Goal: Check status: Check status

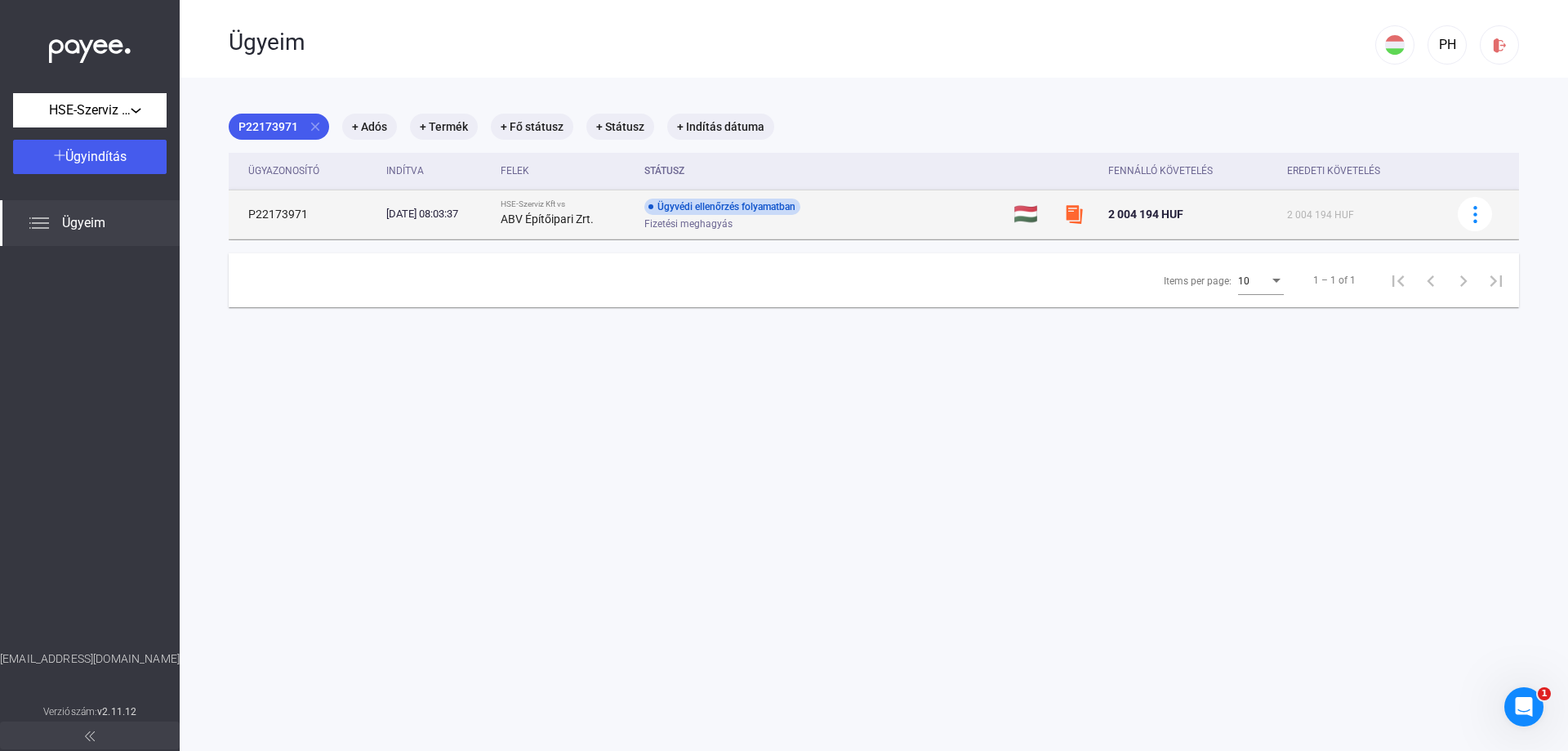
click at [875, 218] on div "Fizetési meghagyás" at bounding box center [774, 224] width 261 height 12
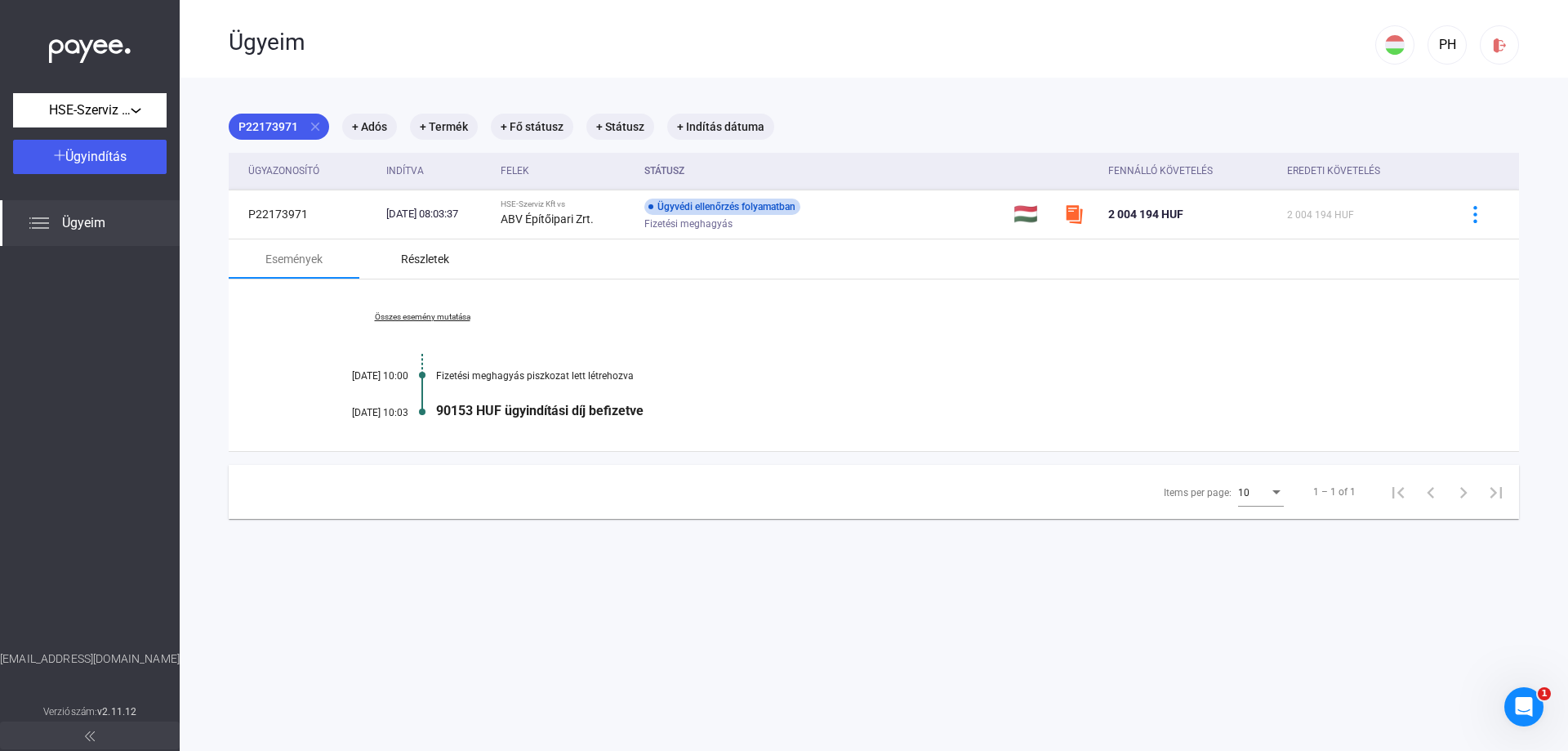
click at [423, 264] on div "Részletek" at bounding box center [424, 259] width 48 height 20
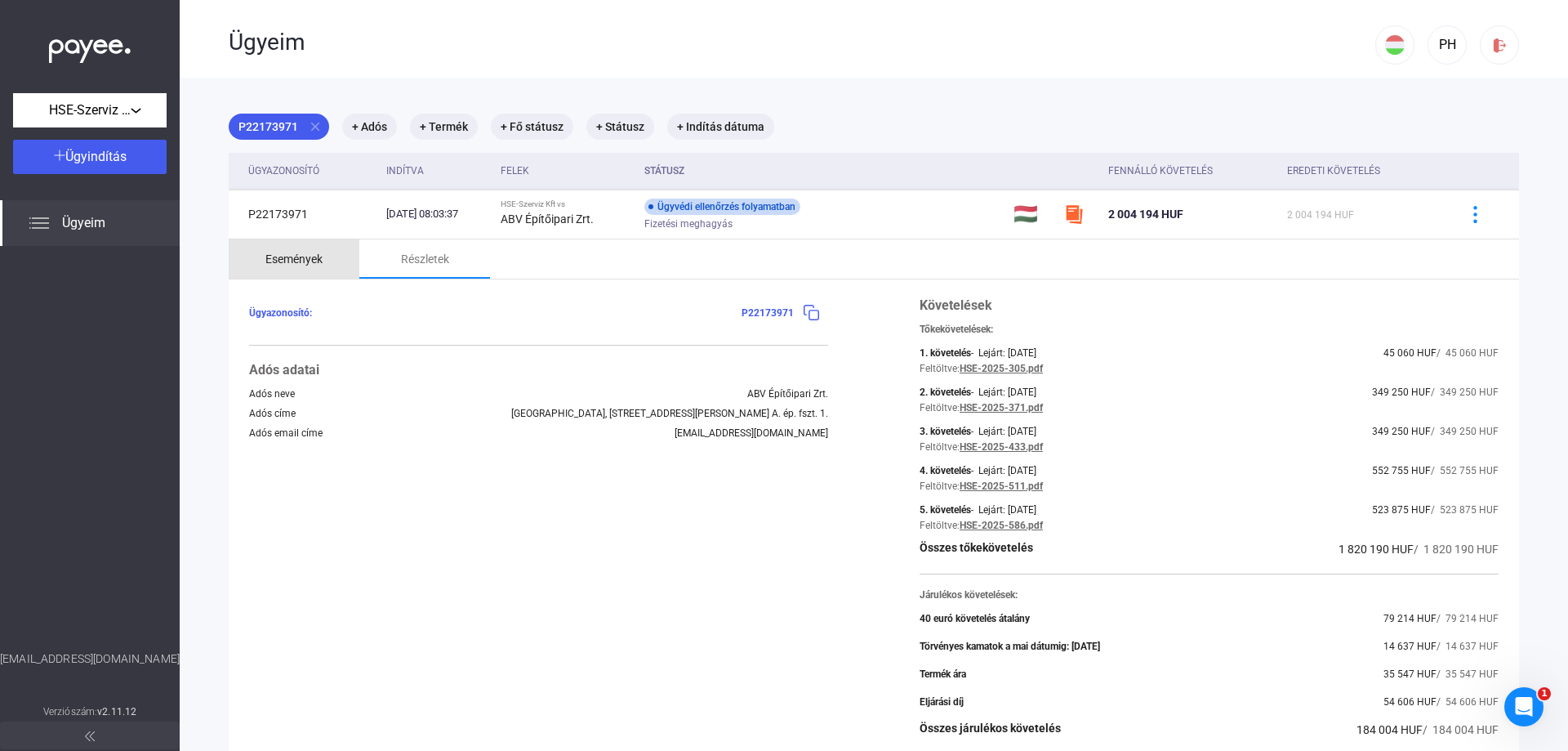
click at [292, 261] on div "Események" at bounding box center [294, 259] width 57 height 20
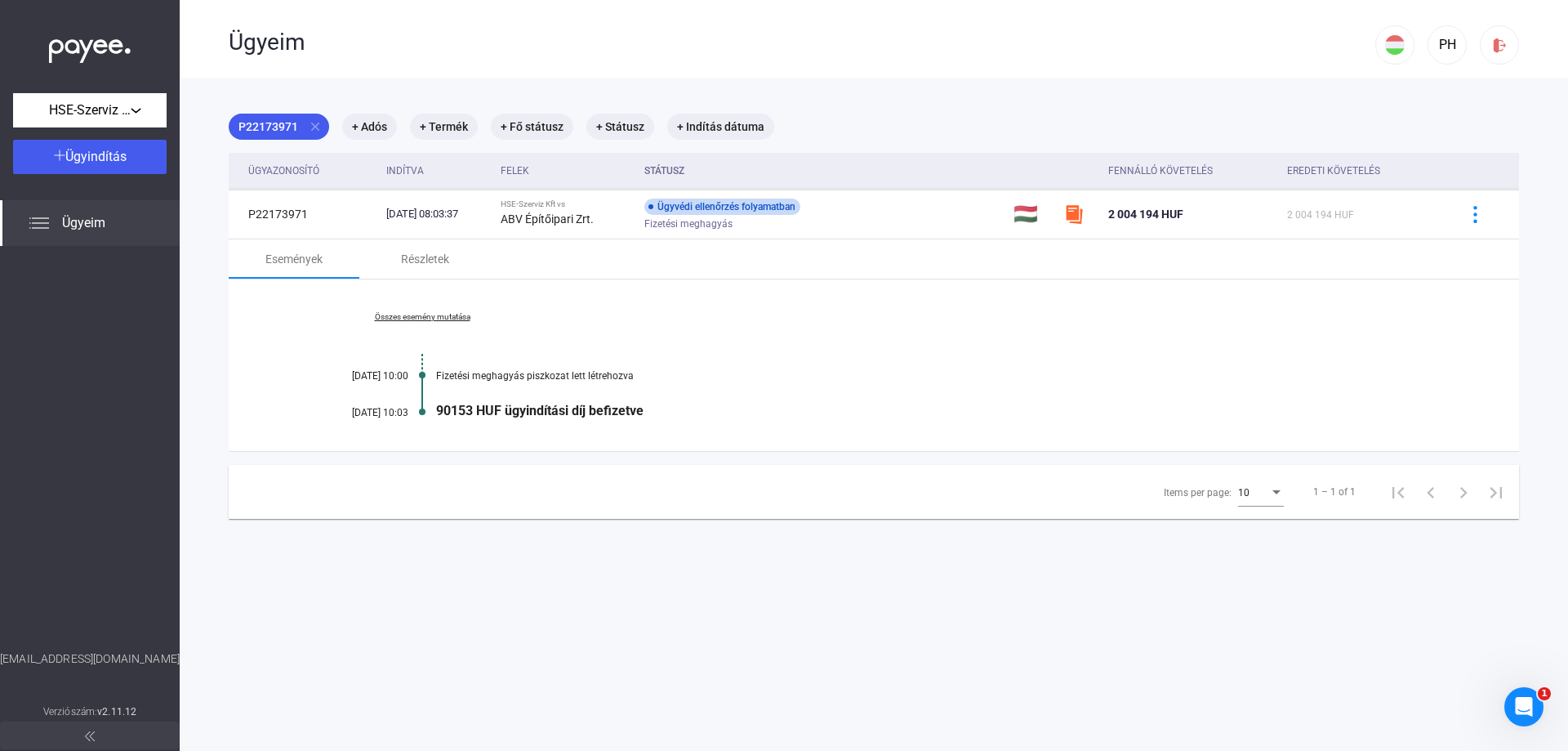
click at [276, 357] on div "Összes esemény mutatása [DATE] 10:00 Fizetési meghagyás piszkozat lett létrehoz…" at bounding box center [874, 365] width 1291 height 172
click at [276, 393] on div "Összes esemény mutatása [DATE] 10:00 Fizetési meghagyás piszkozat lett létrehoz…" at bounding box center [874, 365] width 1291 height 172
click at [276, 412] on div "Összes esemény mutatása [DATE] 10:00 Fizetési meghagyás piszkozat lett létrehoz…" at bounding box center [874, 365] width 1291 height 172
click at [383, 315] on link "Összes esemény mutatása" at bounding box center [422, 316] width 224 height 10
click at [283, 377] on div "Kevesebb esemény mutatása [DATE] 10:00 Fizetési meghagyás piszkozat lett létreh…" at bounding box center [874, 365] width 1291 height 172
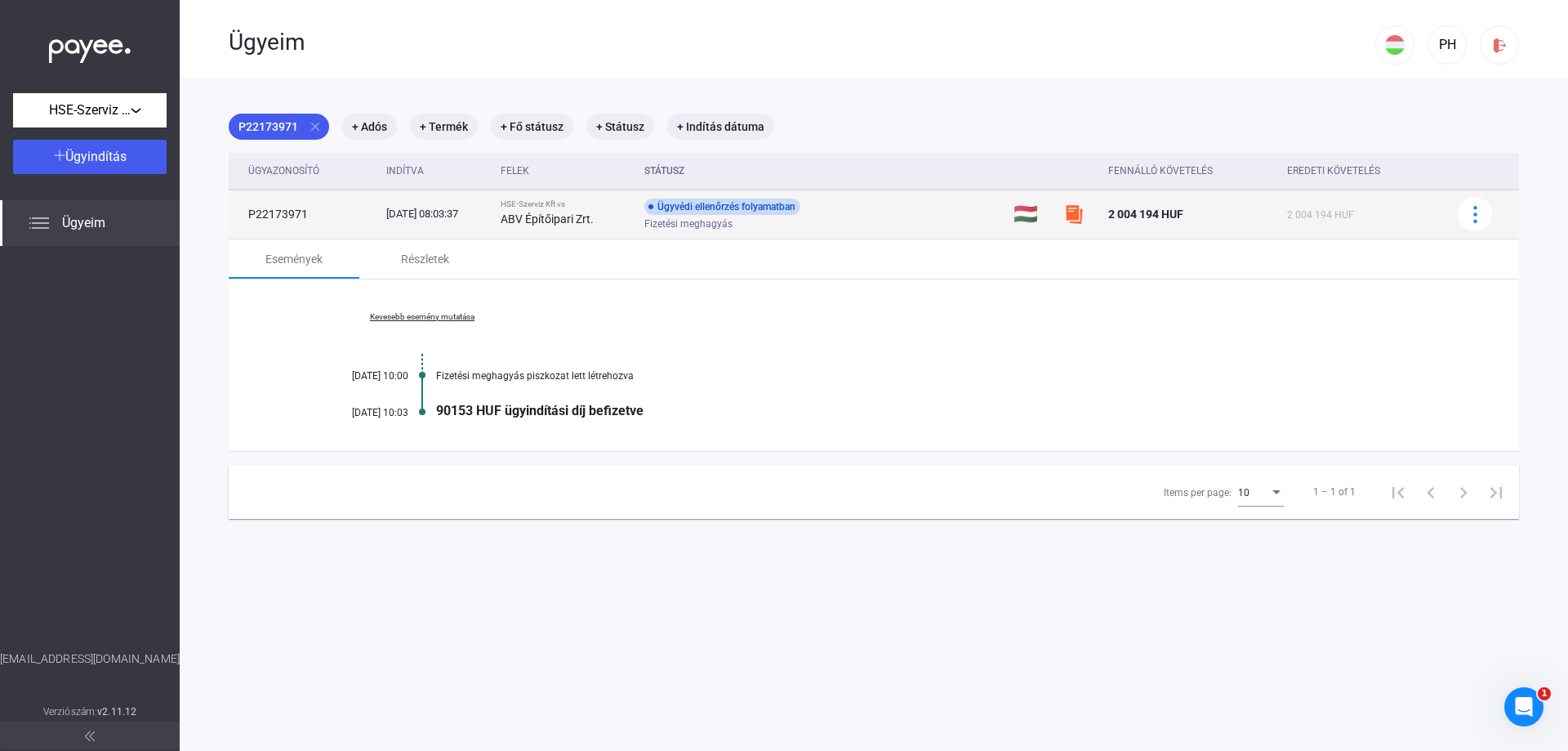
click at [262, 211] on td "P22173971" at bounding box center [305, 214] width 151 height 49
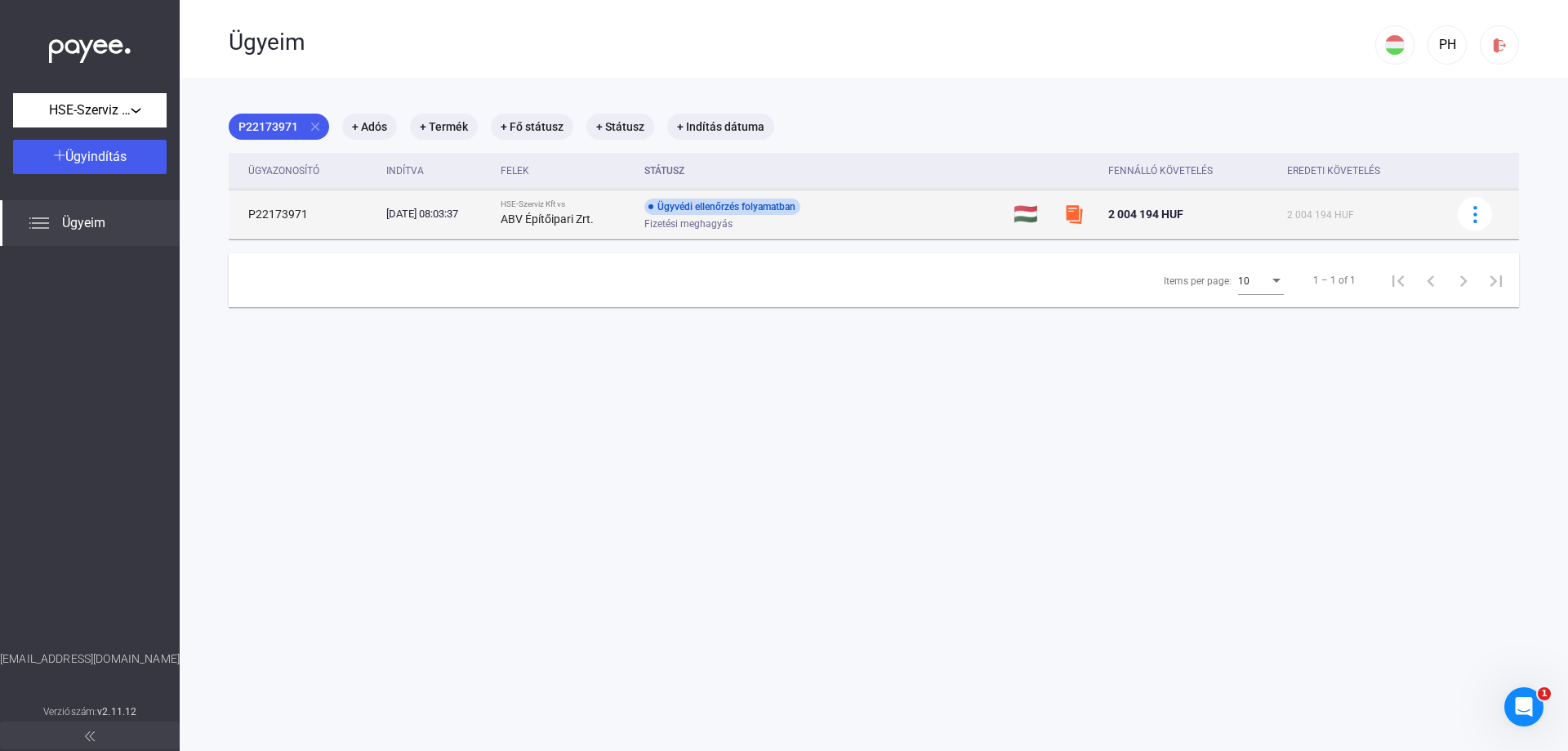
click at [262, 211] on td "P22173971" at bounding box center [305, 214] width 151 height 49
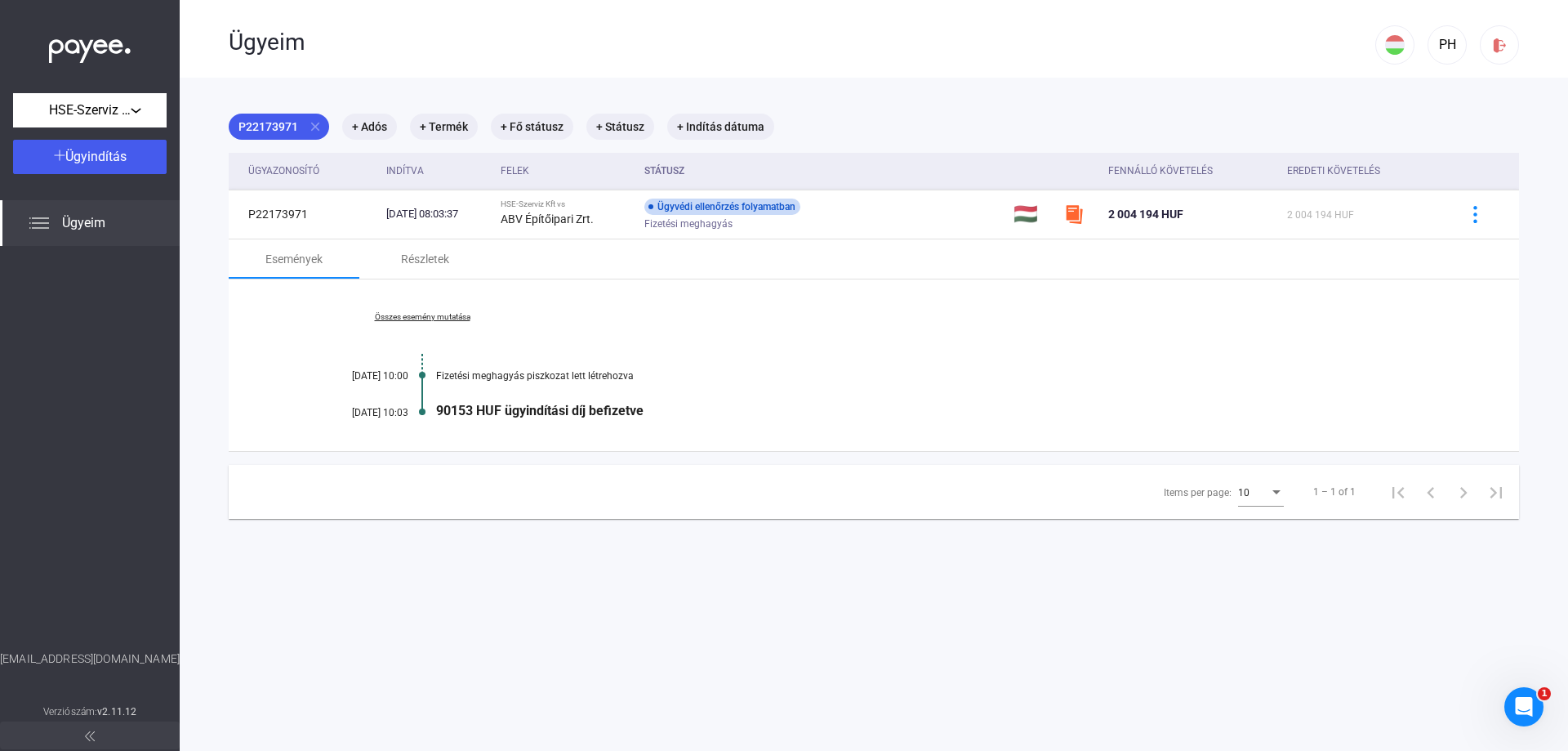
copy td "P22173971"
click at [218, 335] on main "P22173971 close + Adós + Termék + Fő státusz + Státusz + Indítás dátuma Ügyazon…" at bounding box center [874, 453] width 1389 height 751
click at [902, 358] on div "Összes esemény mutatása [DATE] 10:00 Fizetési meghagyás piszkozat lett létrehoz…" at bounding box center [874, 365] width 1291 height 172
click at [115, 103] on span "HSE-Szerviz Kft" at bounding box center [90, 111] width 82 height 20
click at [115, 103] on div at bounding box center [784, 376] width 1568 height 751
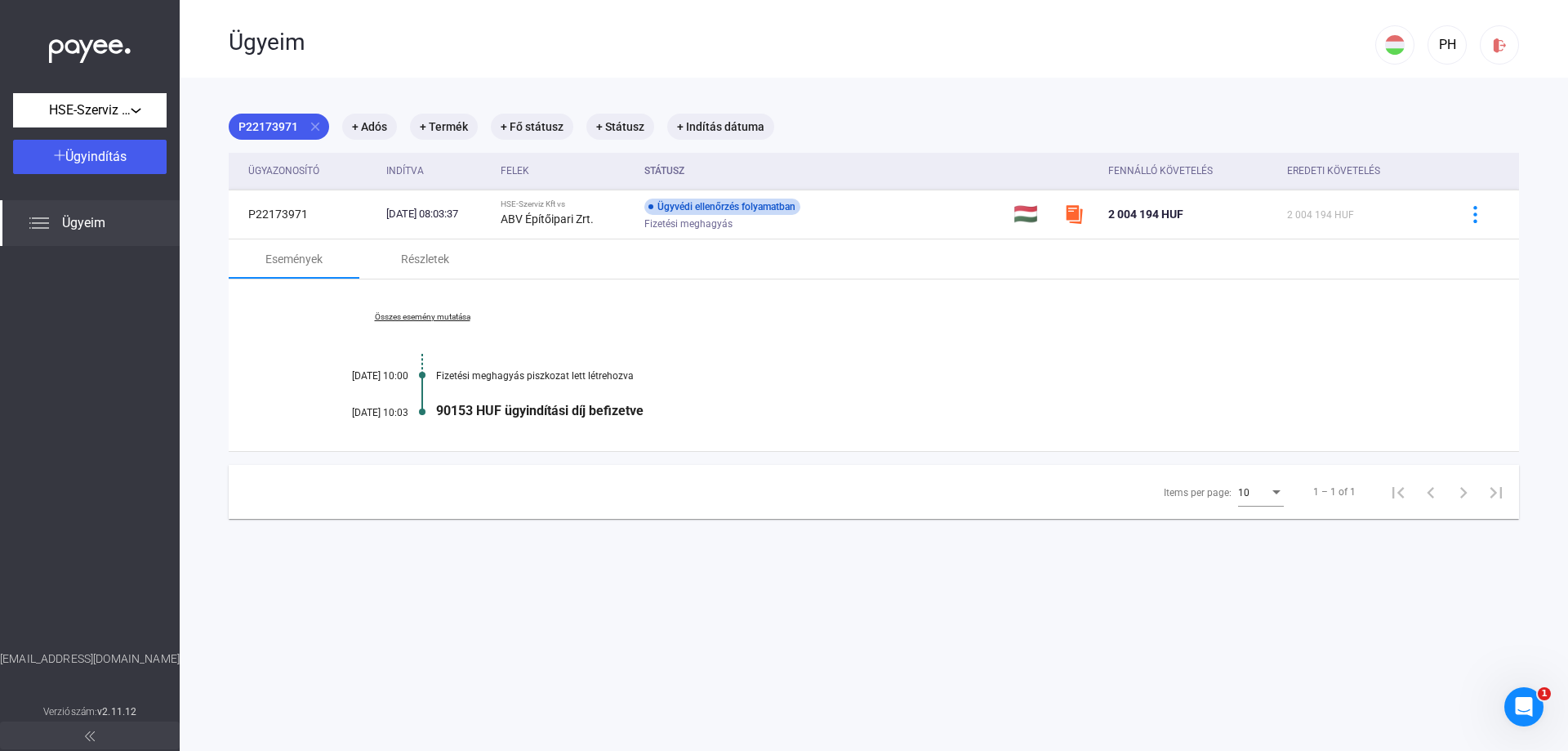
click at [300, 74] on div "Ügyeim" at bounding box center [803, 40] width 1147 height 81
click at [92, 227] on span "Ügyeim" at bounding box center [84, 224] width 44 height 20
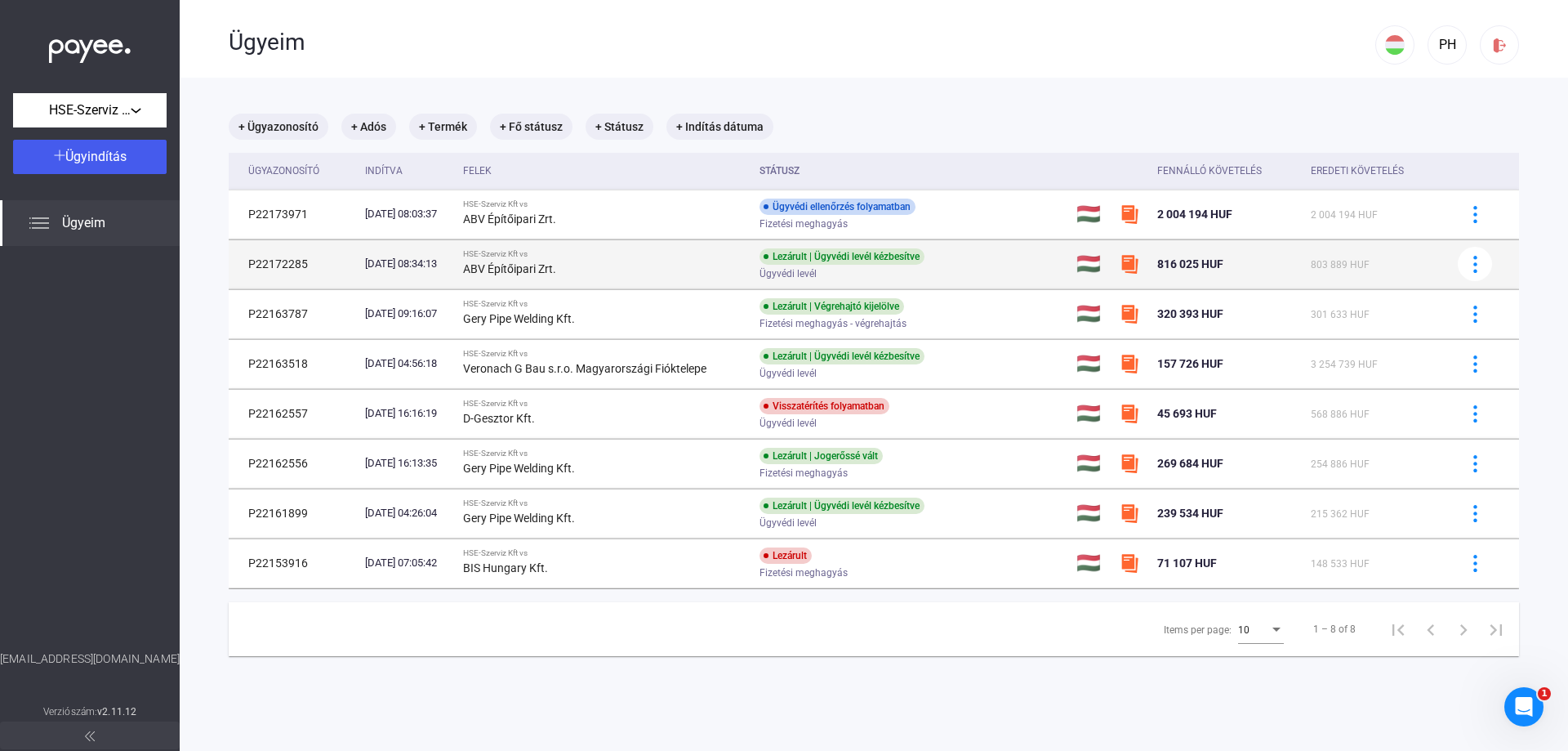
click at [276, 262] on td "P22172285" at bounding box center [294, 264] width 130 height 49
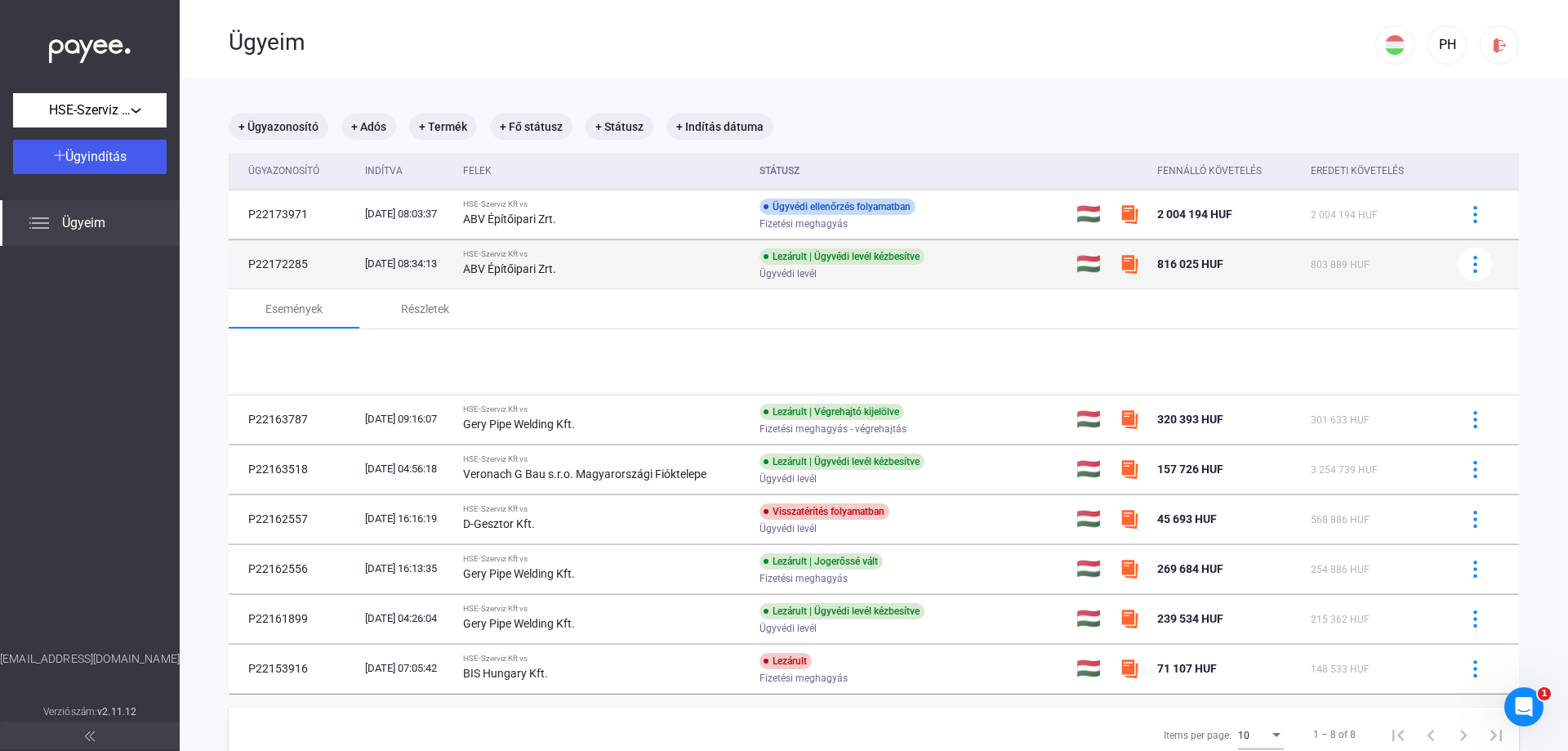
click at [276, 262] on td "P22172285" at bounding box center [294, 264] width 130 height 49
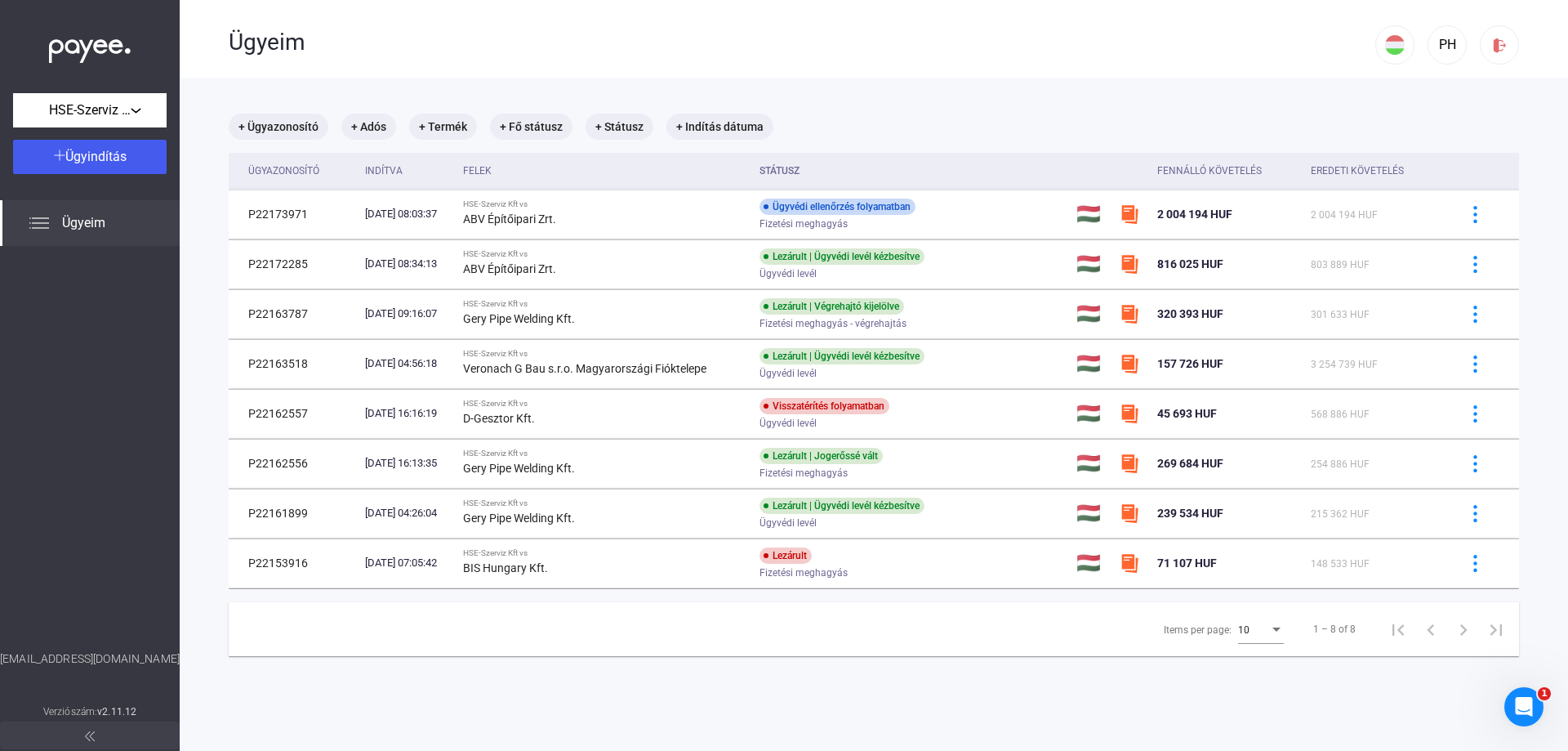
copy td "P22172285"
click at [825, 101] on main "+ Ügyazonosító + Adós + Termék + Fő státusz + Státusz + Indítás dátuma Ügyazono…" at bounding box center [874, 453] width 1389 height 751
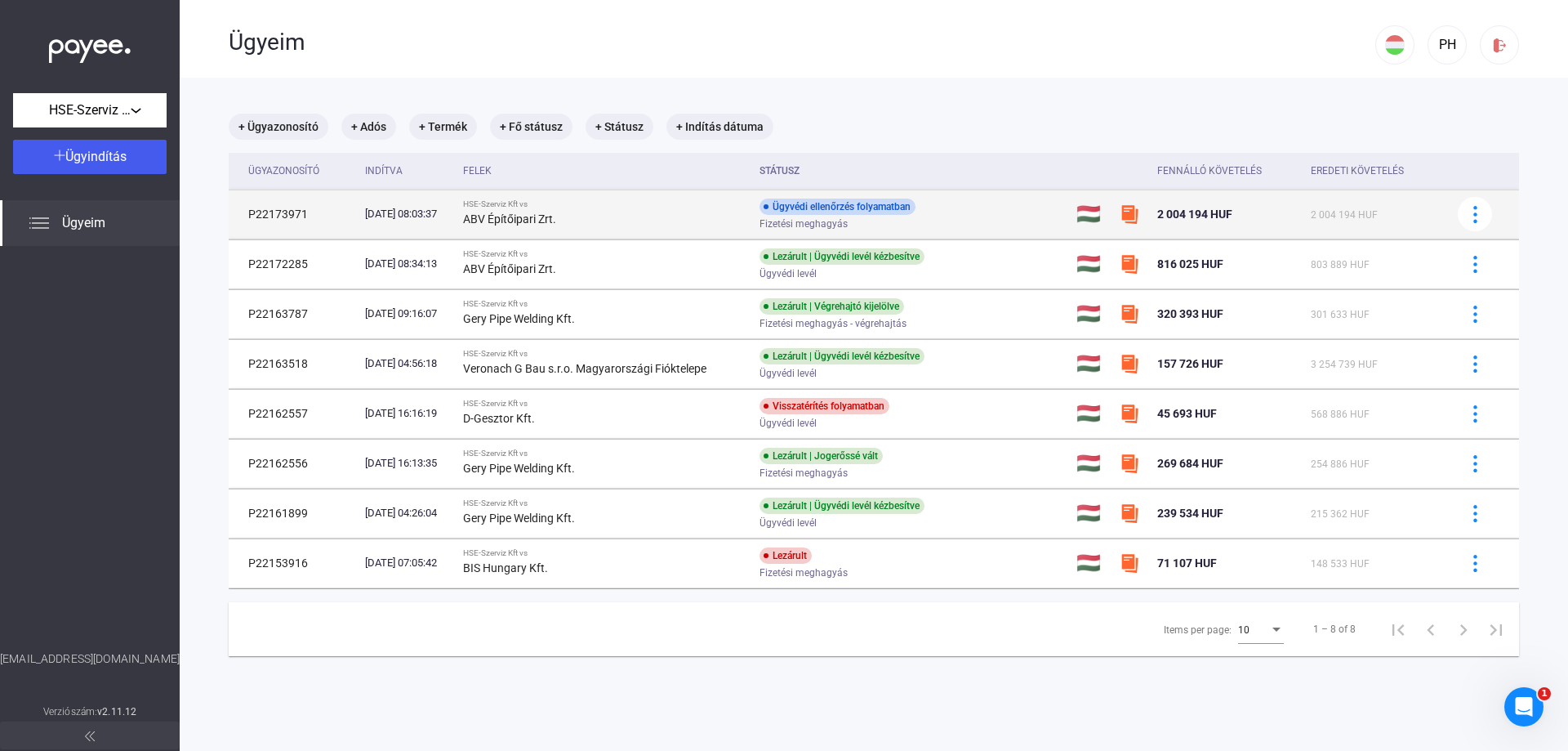
click at [673, 210] on div "ABV Építőipari Zrt." at bounding box center [604, 219] width 284 height 20
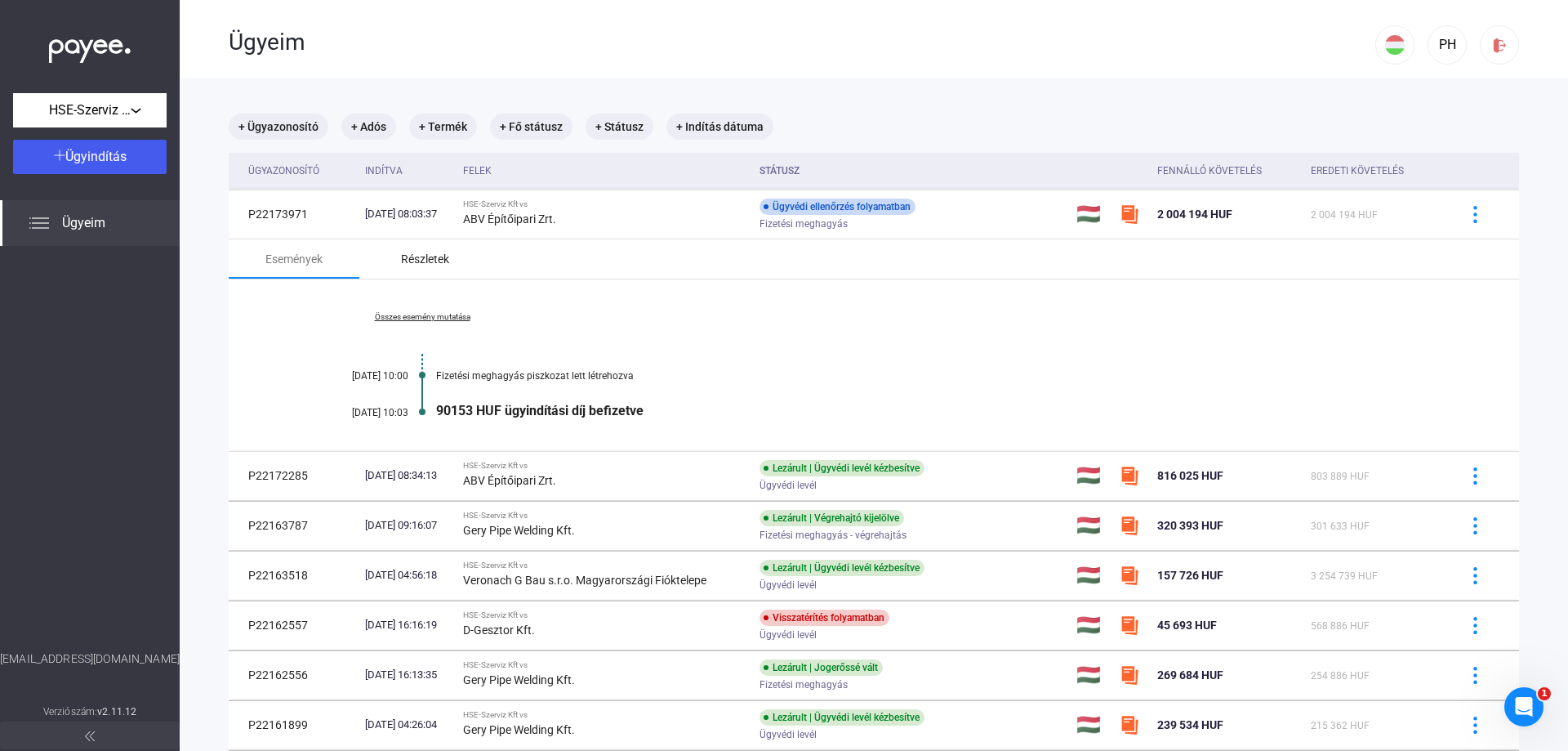
click at [422, 257] on div "Részletek" at bounding box center [424, 259] width 48 height 20
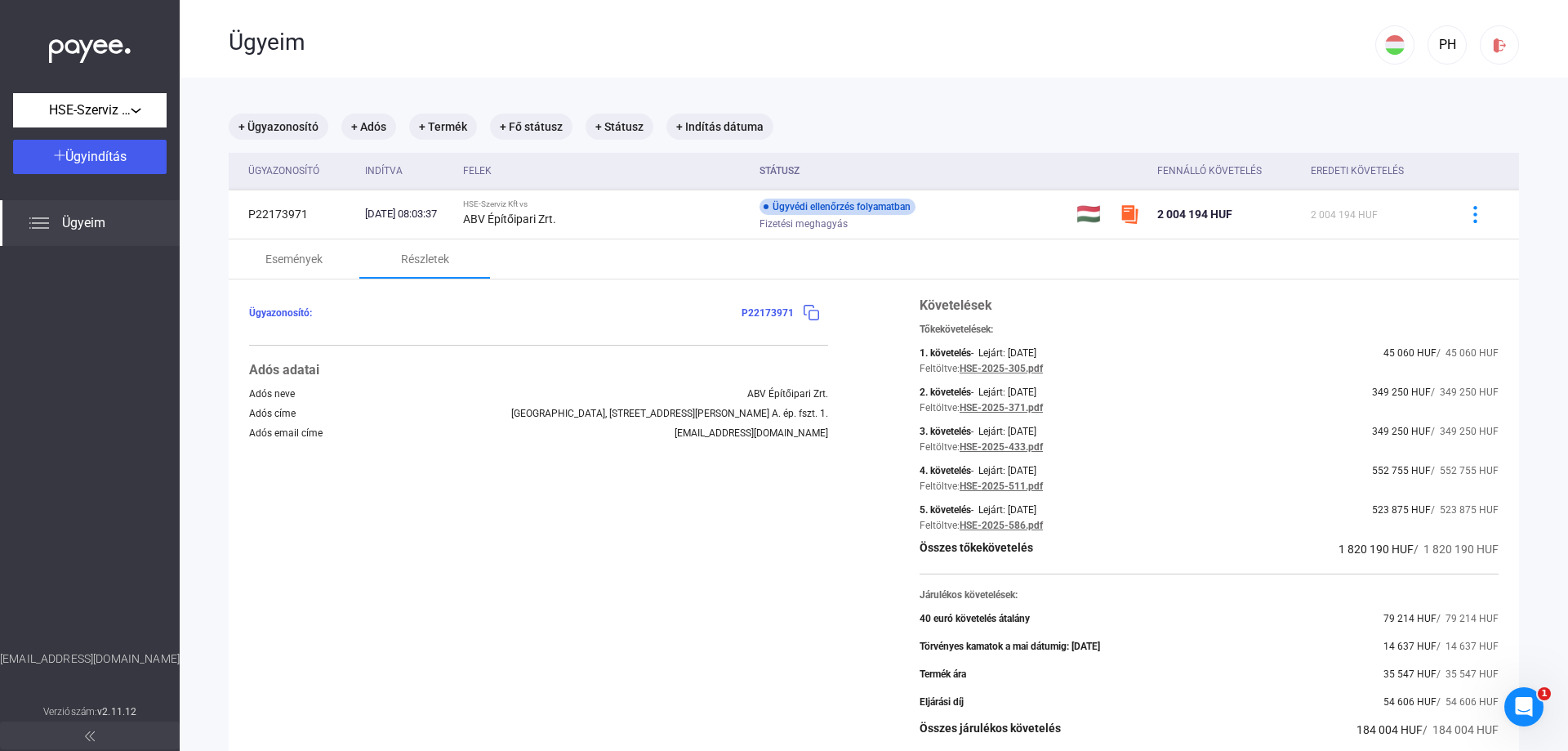
click at [85, 49] on img at bounding box center [90, 46] width 82 height 34
click at [1485, 47] on div at bounding box center [1499, 45] width 28 height 17
